Goal: Navigation & Orientation: Go to known website

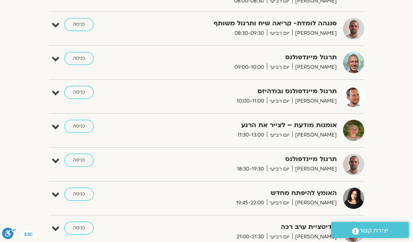
scroll to position [306, 0]
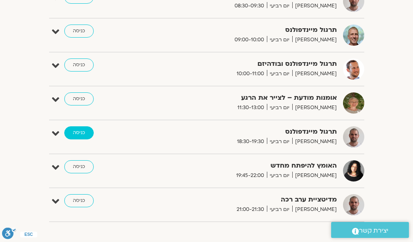
click at [80, 131] on link "כניסה" at bounding box center [78, 133] width 29 height 13
